Goal: Task Accomplishment & Management: Manage account settings

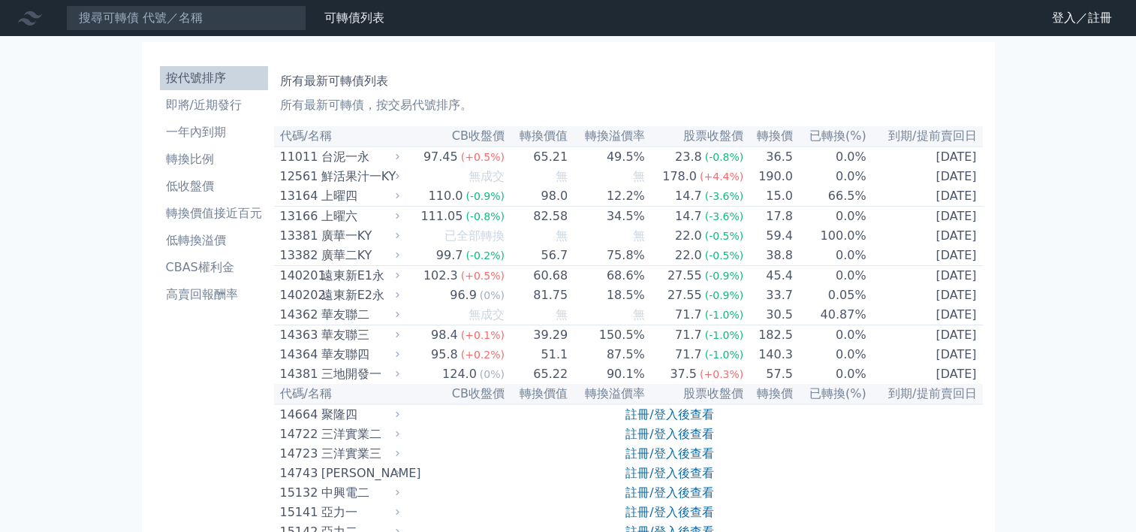
click at [1064, 25] on link "登入／註冊" at bounding box center [1082, 18] width 84 height 24
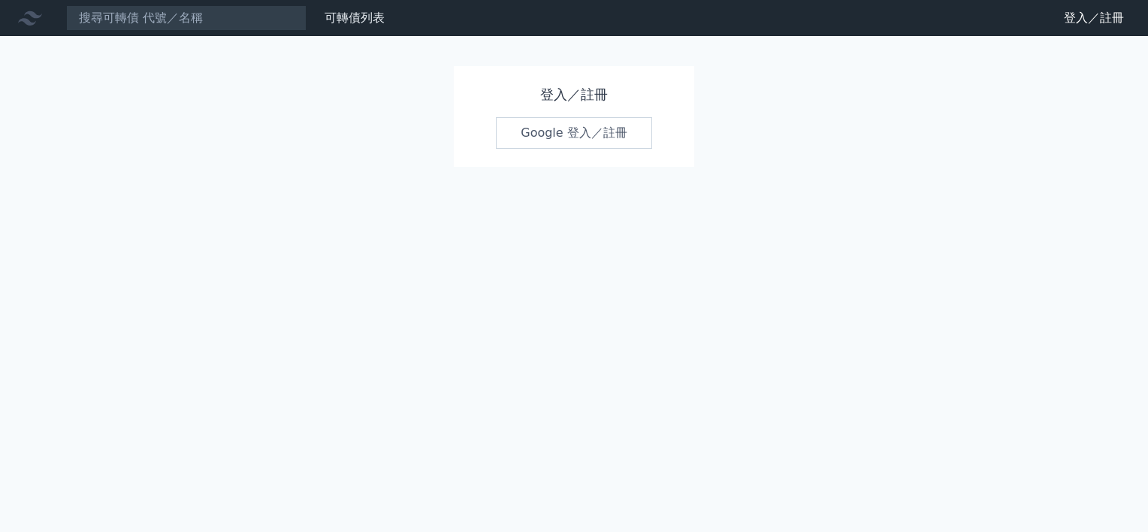
click at [550, 123] on link "Google 登入／註冊" at bounding box center [574, 133] width 156 height 32
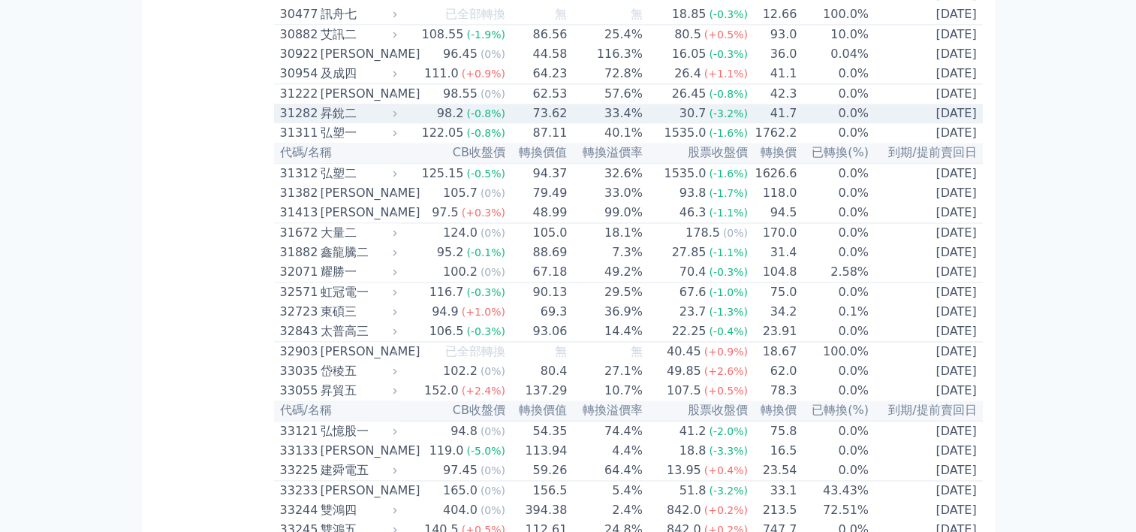
scroll to position [2328, 0]
